Goal: Contribute content

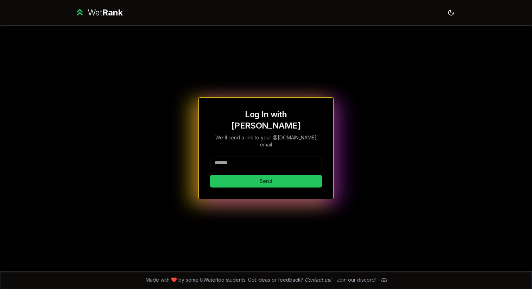
click at [253, 157] on input at bounding box center [266, 163] width 112 height 13
type input "*******"
click at [210, 175] on button "Send" at bounding box center [266, 181] width 112 height 13
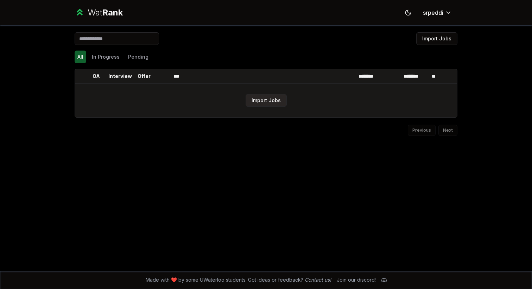
click at [264, 100] on button "Import Jobs" at bounding box center [265, 100] width 41 height 13
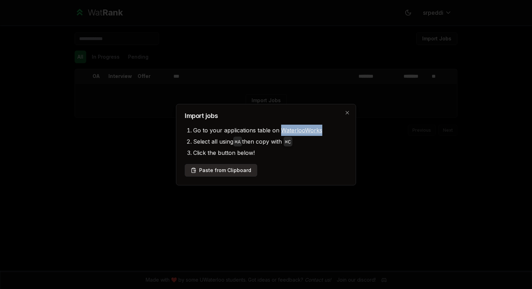
click at [228, 171] on button "Paste from Clipboard" at bounding box center [221, 170] width 72 height 13
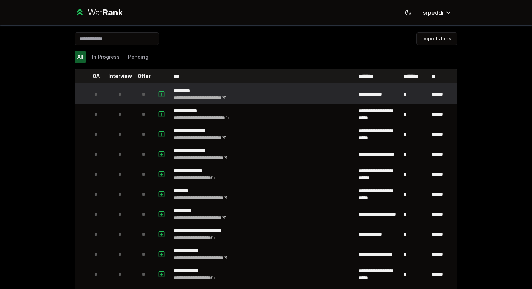
scroll to position [347, 0]
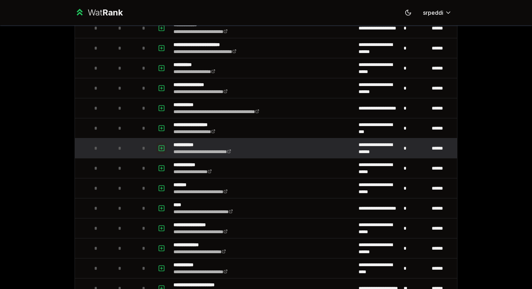
click at [161, 147] on icon "button" at bounding box center [161, 148] width 7 height 8
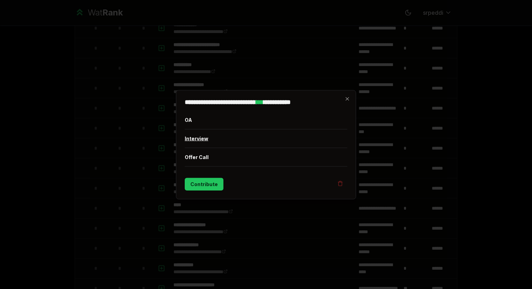
click at [200, 137] on button "Interview" at bounding box center [266, 138] width 162 height 18
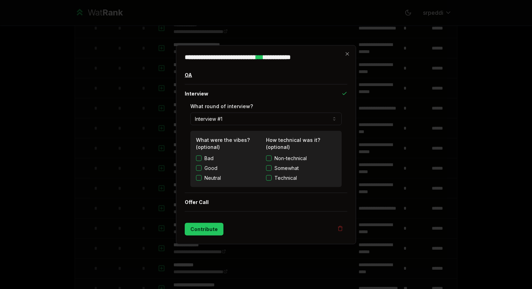
click at [206, 78] on button "OA" at bounding box center [266, 75] width 162 height 18
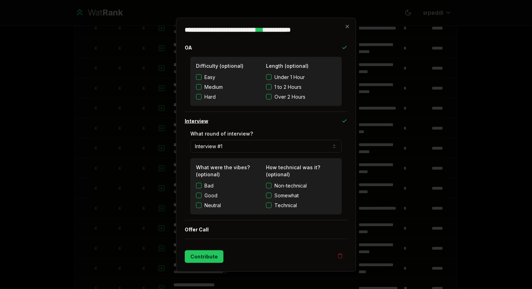
click at [206, 122] on button "Interview" at bounding box center [266, 121] width 162 height 18
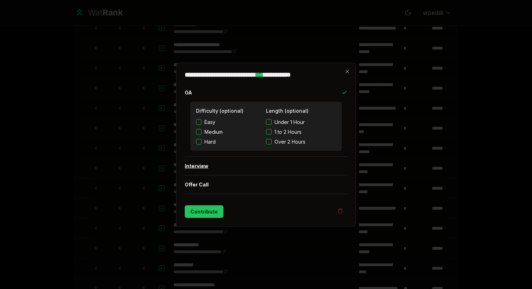
click at [225, 170] on button "Interview" at bounding box center [266, 166] width 162 height 18
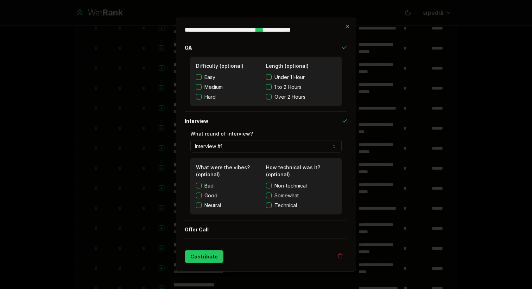
click at [345, 46] on icon "button" at bounding box center [344, 48] width 6 height 6
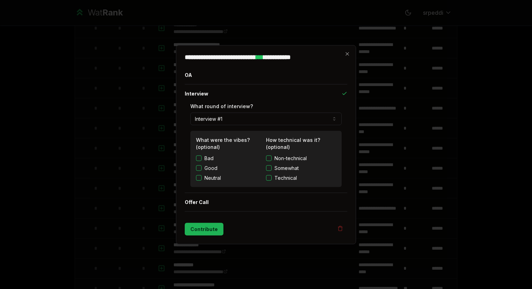
click at [214, 230] on button "Contribute" at bounding box center [204, 229] width 39 height 13
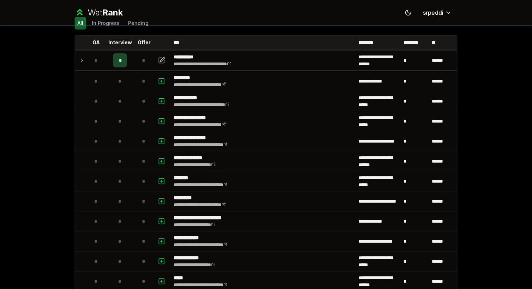
scroll to position [0, 0]
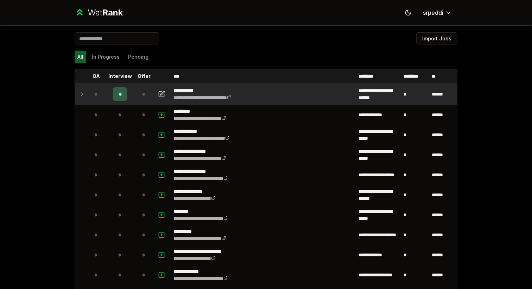
click at [87, 97] on td "*" at bounding box center [96, 94] width 20 height 20
